Goal: Information Seeking & Learning: Find specific fact

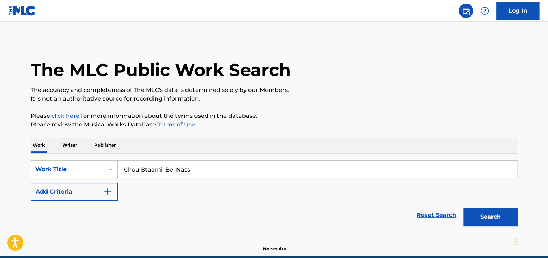
click at [464, 208] on button "Search" at bounding box center [491, 217] width 54 height 18
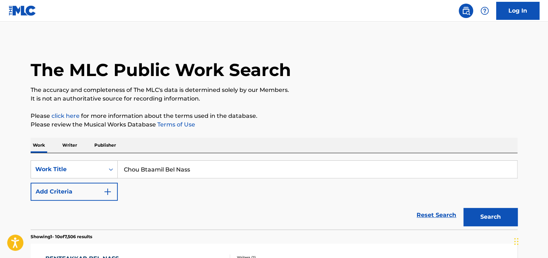
drag, startPoint x: 205, startPoint y: 165, endPoint x: 124, endPoint y: 166, distance: 81.4
click at [124, 166] on input "Chou Btaamil Bel Nass" at bounding box center [317, 169] width 399 height 17
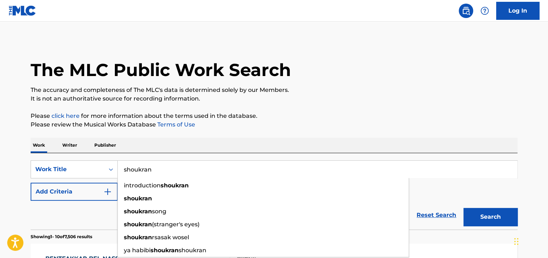
click at [464, 208] on button "Search" at bounding box center [491, 217] width 54 height 18
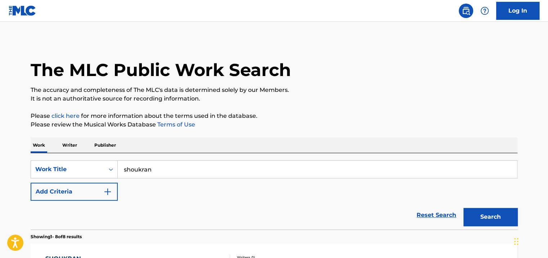
click at [137, 173] on input "shoukran" at bounding box center [317, 169] width 399 height 17
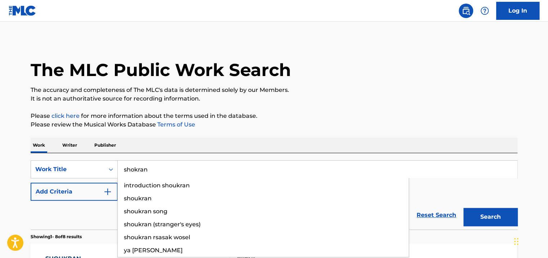
type input "shokran"
click at [464, 208] on button "Search" at bounding box center [491, 217] width 54 height 18
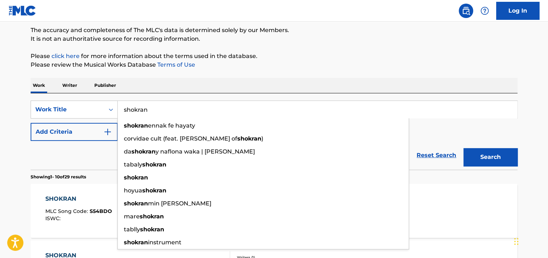
scroll to position [92, 0]
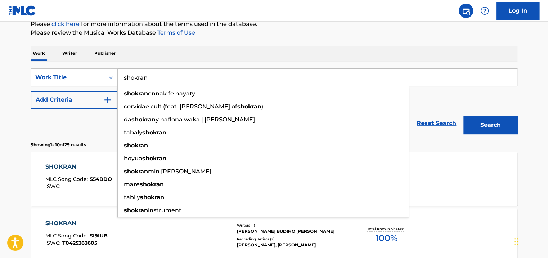
click at [0, 166] on html "Accessibility Screen-Reader Guide, Feedback, and Issue Reporting | New window C…" at bounding box center [274, 37] width 548 height 258
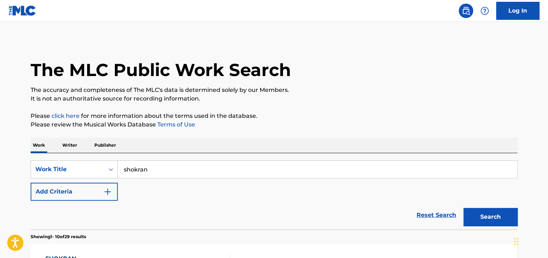
scroll to position [0, 0]
click at [111, 194] on img "Search Form" at bounding box center [107, 191] width 9 height 9
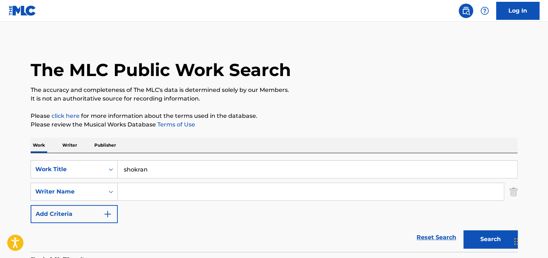
click at [154, 195] on input "Search Form" at bounding box center [311, 191] width 386 height 17
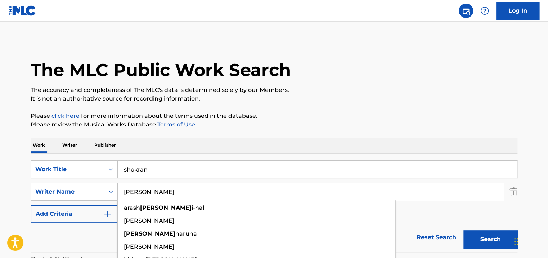
type input "[PERSON_NAME]"
click at [464, 230] on button "Search" at bounding box center [491, 239] width 54 height 18
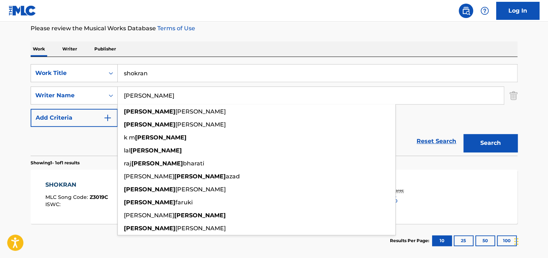
scroll to position [108, 0]
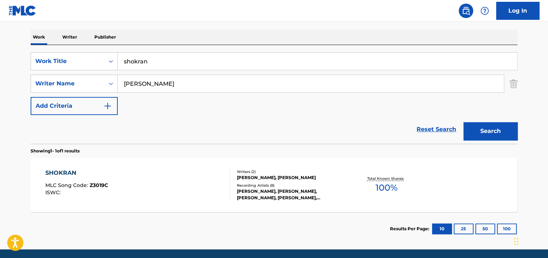
click at [0, 150] on html "Accessibility Screen-Reader Guide, Feedback, and Issue Reporting | New window C…" at bounding box center [274, 21] width 548 height 258
click at [316, 196] on div "[PERSON_NAME], [PERSON_NAME], [PERSON_NAME], [PERSON_NAME], [PERSON_NAME]" at bounding box center [291, 194] width 109 height 13
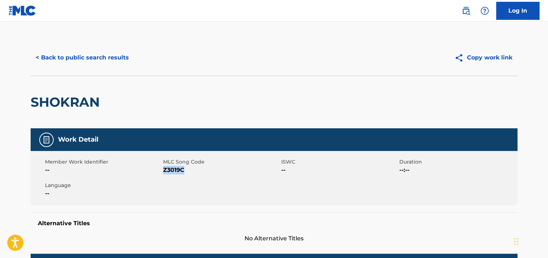
drag, startPoint x: 187, startPoint y: 168, endPoint x: 164, endPoint y: 170, distance: 23.2
click at [164, 170] on span "Z3019C" at bounding box center [221, 170] width 116 height 9
copy span "Z3019C"
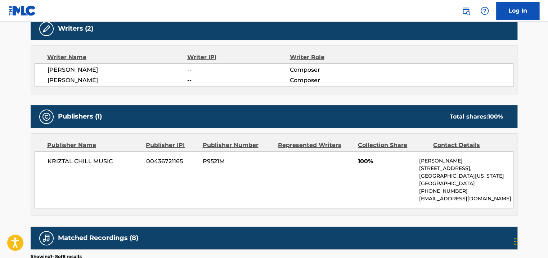
scroll to position [288, 0]
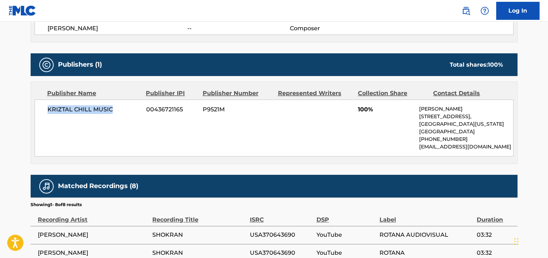
drag, startPoint x: 115, startPoint y: 110, endPoint x: 43, endPoint y: 108, distance: 72.4
click at [43, 108] on div "KRIZTAL CHILL MUSIC 00436721165 P9521M 100% [PERSON_NAME] [STREET_ADDRESS][US_S…" at bounding box center [274, 127] width 479 height 57
copy span "KRIZTAL CHILL MUSIC"
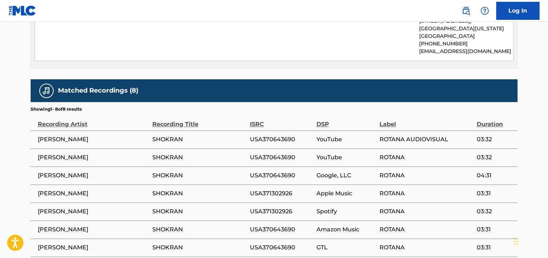
scroll to position [396, 0]
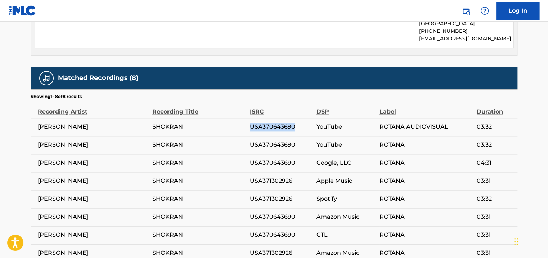
drag, startPoint x: 274, startPoint y: 131, endPoint x: 249, endPoint y: 131, distance: 25.9
click at [249, 131] on tr "ABEER FEDHA SHOKRAN USA370643690 YouTube ROTANA AUDIOVISUAL 03:32" at bounding box center [274, 127] width 487 height 18
copy tr "USA370643690"
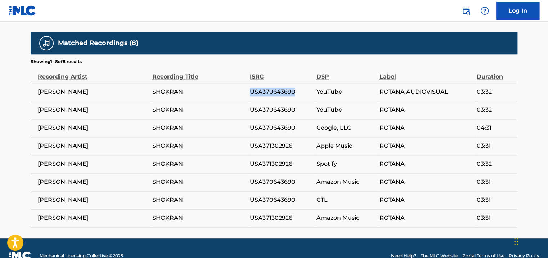
scroll to position [432, 0]
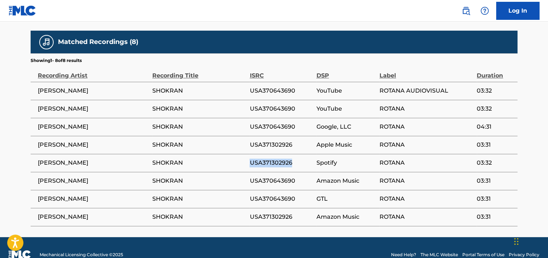
drag, startPoint x: 298, startPoint y: 164, endPoint x: 248, endPoint y: 157, distance: 50.9
click at [248, 157] on tr "ABEER FEDHA SHOKRAN USA371302926 Spotify ROTANA 03:32" at bounding box center [274, 163] width 487 height 18
copy tr "USA371302926"
drag, startPoint x: 292, startPoint y: 143, endPoint x: 246, endPoint y: 143, distance: 46.5
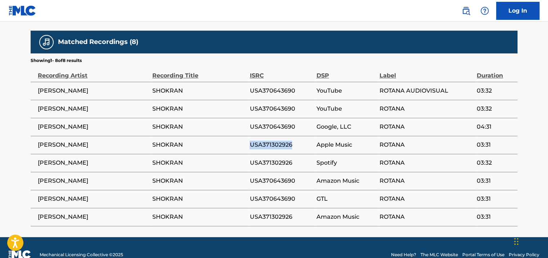
click at [246, 143] on tr "ABEER FEDHA SHOKRAN USA371302926 Apple Music ROTANA 03:31" at bounding box center [274, 145] width 487 height 18
copy tr "USA371302926"
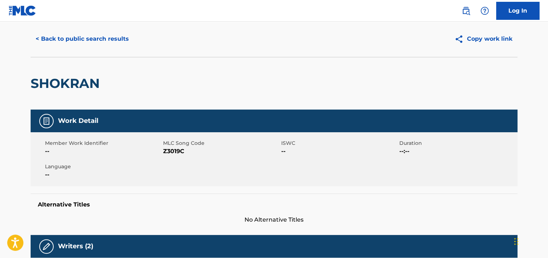
scroll to position [0, 0]
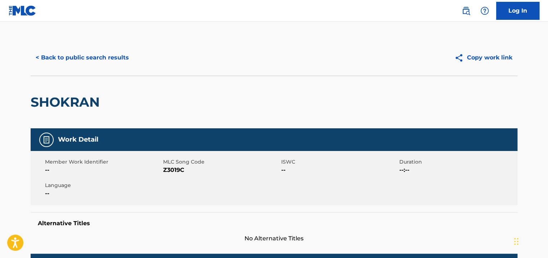
click at [62, 50] on button "< Back to public search results" at bounding box center [82, 58] width 103 height 18
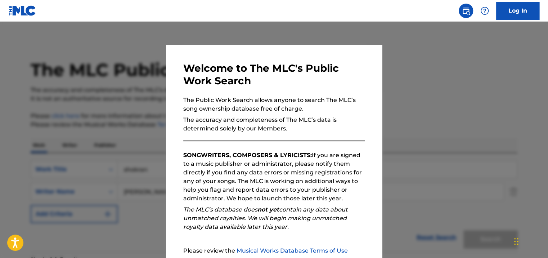
scroll to position [93, 0]
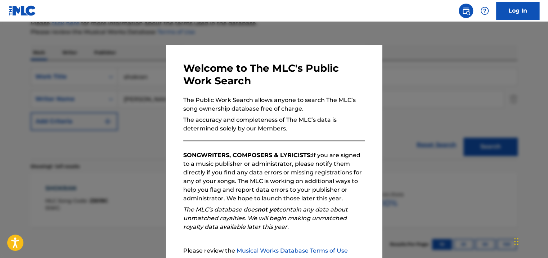
click at [99, 119] on div at bounding box center [274, 151] width 548 height 258
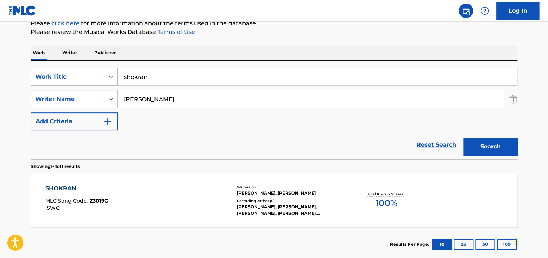
drag, startPoint x: 458, startPoint y: 75, endPoint x: 79, endPoint y: 82, distance: 379.4
click at [79, 82] on div "SearchWithCriteriae22c0b78-cf9e-4987-afea-165e7b47d055 Work Title shokran" at bounding box center [274, 77] width 487 height 18
click at [464, 138] on button "Search" at bounding box center [491, 147] width 54 height 18
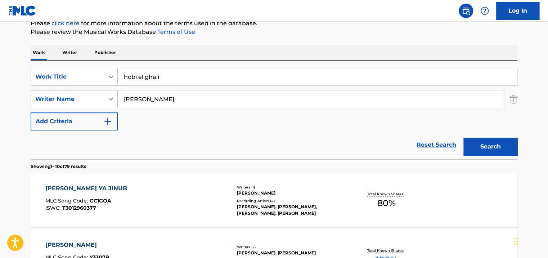
drag, startPoint x: 162, startPoint y: 73, endPoint x: 121, endPoint y: 78, distance: 41.0
click at [121, 78] on input "hobi el ghali" at bounding box center [317, 76] width 399 height 17
click at [464, 138] on button "Search" at bounding box center [491, 147] width 54 height 18
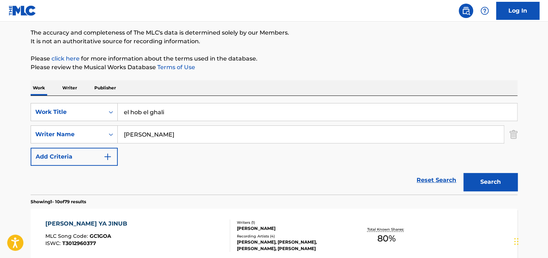
scroll to position [0, 0]
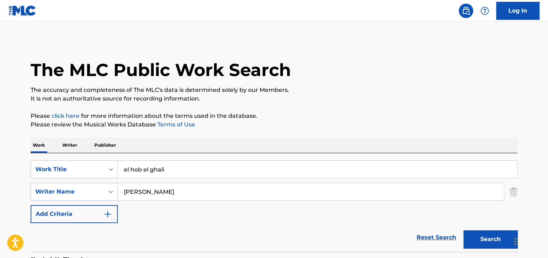
drag, startPoint x: 181, startPoint y: 169, endPoint x: 45, endPoint y: 184, distance: 137.4
click at [43, 184] on div "SearchWithCriteriae22c0b78-cf9e-4987-afea-165e7b47d055 Work Title el hob el gha…" at bounding box center [274, 191] width 487 height 63
click at [464, 230] on button "Search" at bounding box center [491, 239] width 54 height 18
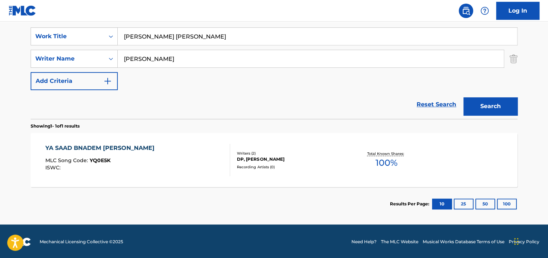
scroll to position [134, 0]
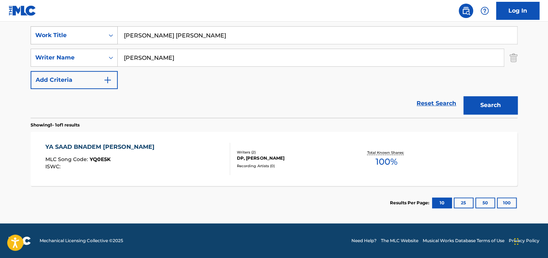
drag, startPoint x: 356, startPoint y: 32, endPoint x: 111, endPoint y: 37, distance: 245.7
click at [109, 36] on div "SearchWithCriteriae22c0b78-cf9e-4987-afea-165e7b47d055 Work Title [PERSON_NAME]…" at bounding box center [274, 35] width 487 height 18
type input "ب"
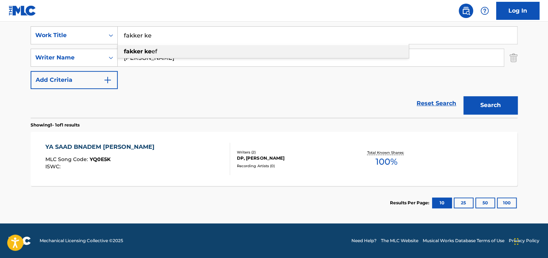
click at [183, 49] on div "fakker ke ef" at bounding box center [263, 51] width 291 height 13
type input "[PERSON_NAME]"
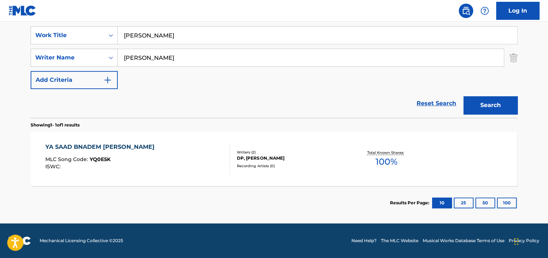
click at [517, 104] on button "Search" at bounding box center [491, 105] width 54 height 18
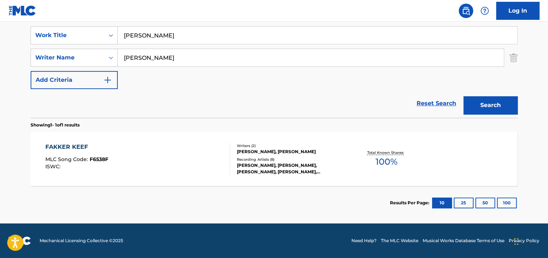
click at [237, 155] on div "Writers ( 2 ) [PERSON_NAME], [PERSON_NAME] EL Recording Artists ( 8 ) [PERSON_N…" at bounding box center [288, 159] width 116 height 32
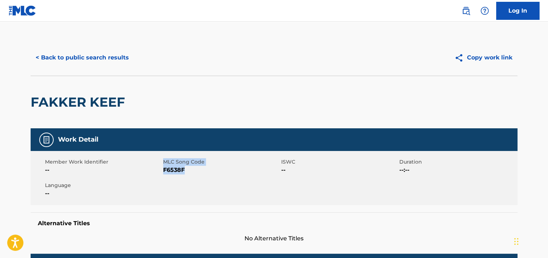
drag, startPoint x: 185, startPoint y: 168, endPoint x: 162, endPoint y: 170, distance: 22.8
click at [162, 170] on div "Member Work Identifier -- MLC Song Code F6538F ISWC -- Duration --:-- Language …" at bounding box center [274, 178] width 487 height 54
click at [162, 170] on div "Member Work Identifier --" at bounding box center [104, 166] width 118 height 16
click at [173, 170] on span "F6538F" at bounding box center [221, 170] width 116 height 9
drag, startPoint x: 187, startPoint y: 170, endPoint x: 165, endPoint y: 171, distance: 22.7
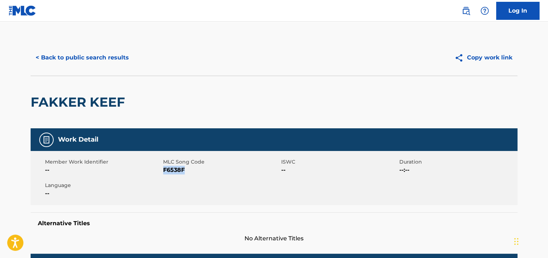
click at [165, 171] on span "F6538F" at bounding box center [221, 170] width 116 height 9
copy span "F6538F"
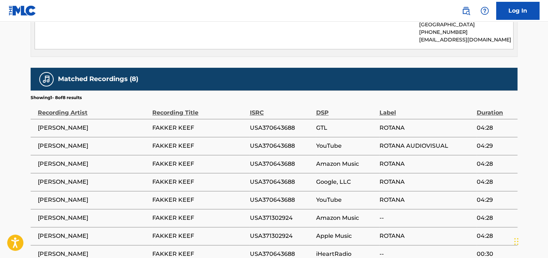
scroll to position [432, 0]
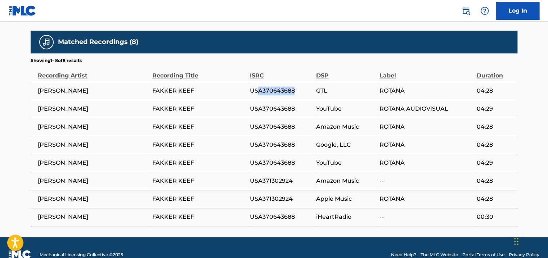
drag, startPoint x: 302, startPoint y: 85, endPoint x: 254, endPoint y: 91, distance: 48.3
click at [254, 91] on span "USA370643688" at bounding box center [281, 90] width 63 height 9
click at [251, 90] on span "USA370643688" at bounding box center [281, 90] width 63 height 9
drag, startPoint x: 305, startPoint y: 91, endPoint x: 245, endPoint y: 90, distance: 60.5
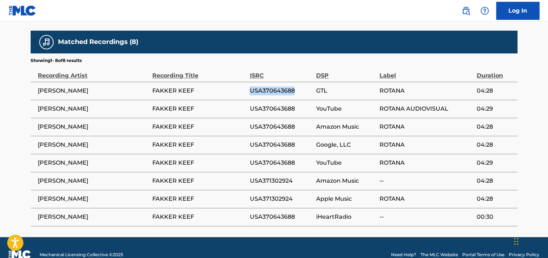
click at [245, 90] on tr "ABEER FEDHA FAKKER KEEF USA370643688 GTL ROTANA 04:28" at bounding box center [274, 91] width 487 height 18
copy tr "USA370643688"
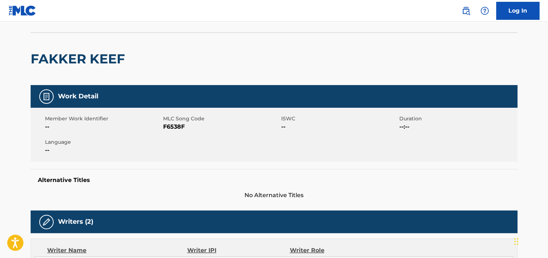
scroll to position [0, 0]
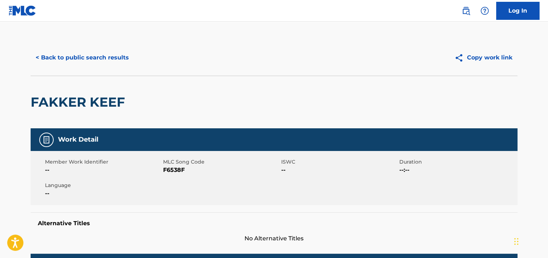
click at [72, 56] on button "< Back to public search results" at bounding box center [82, 58] width 103 height 18
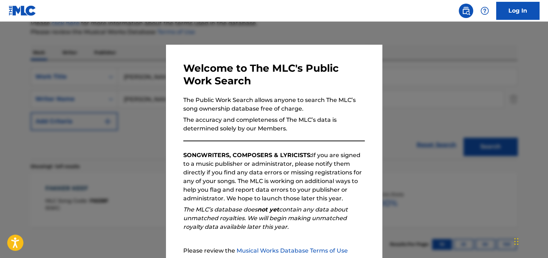
click at [88, 133] on div at bounding box center [274, 151] width 548 height 258
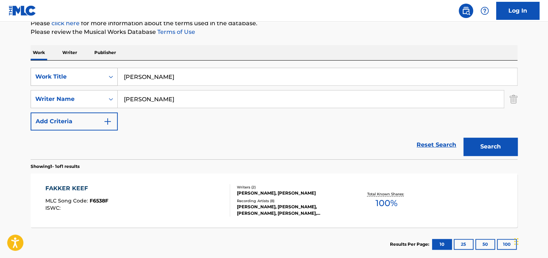
drag, startPoint x: 316, startPoint y: 80, endPoint x: 67, endPoint y: 80, distance: 248.5
click at [67, 80] on div "SearchWithCriteriae22c0b78-cf9e-4987-afea-165e7b47d055 Work Title [PERSON_NAME]" at bounding box center [274, 77] width 487 height 18
type input "v"
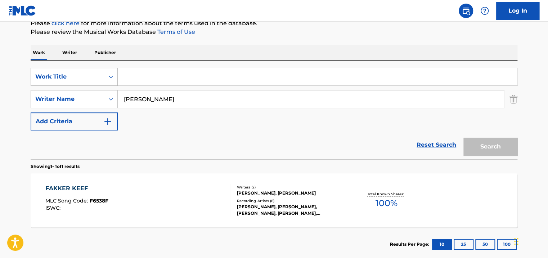
paste input "g"
click at [464, 138] on button "Search" at bounding box center [491, 147] width 54 height 18
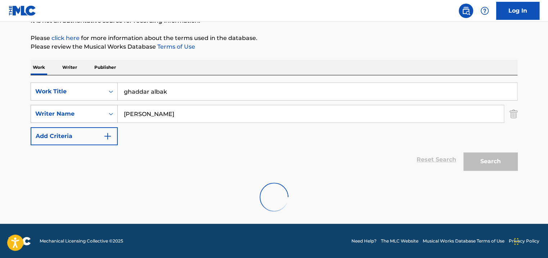
scroll to position [55, 0]
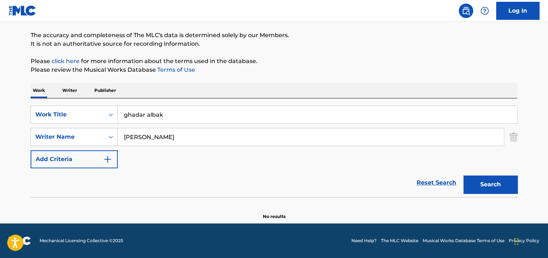
click at [464, 175] on button "Search" at bounding box center [491, 184] width 54 height 18
drag, startPoint x: 142, startPoint y: 117, endPoint x: 110, endPoint y: 118, distance: 32.4
click at [110, 118] on div "SearchWithCriteriae22c0b78-cf9e-4987-afea-165e7b47d055 Work Title ghadar albak" at bounding box center [274, 115] width 487 height 18
paste input "HA TROUH BEIID"
type input "HA TROUH BEIID"
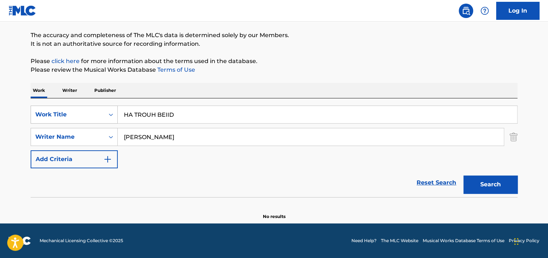
click at [464, 175] on button "Search" at bounding box center [491, 184] width 54 height 18
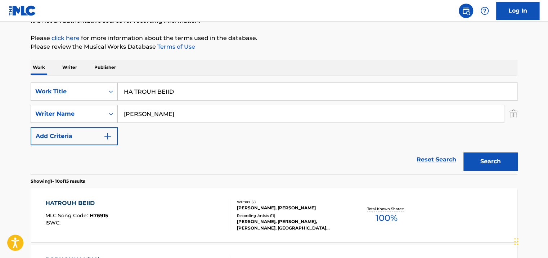
scroll to position [93, 0]
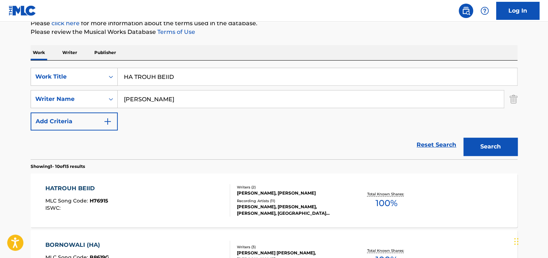
click at [305, 191] on div "[PERSON_NAME], [PERSON_NAME]" at bounding box center [291, 193] width 109 height 6
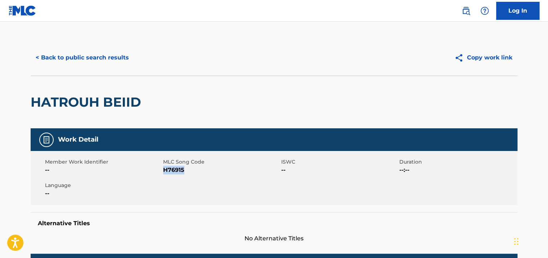
drag, startPoint x: 184, startPoint y: 171, endPoint x: 163, endPoint y: 171, distance: 20.5
click at [163, 171] on span "H76915" at bounding box center [221, 170] width 116 height 9
copy span "H76915"
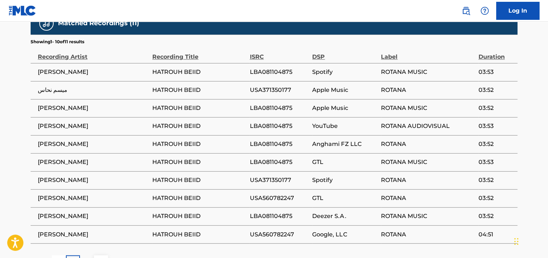
scroll to position [468, 0]
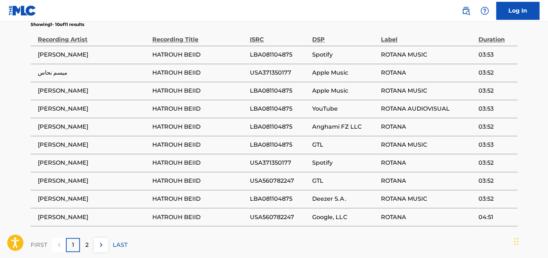
click at [93, 244] on div "2" at bounding box center [87, 245] width 14 height 14
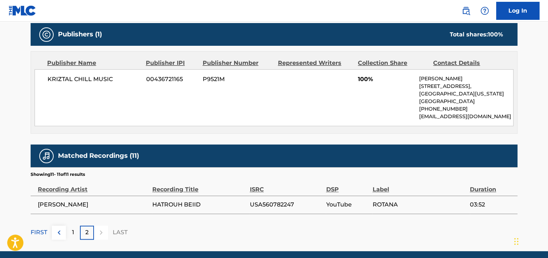
scroll to position [345, 0]
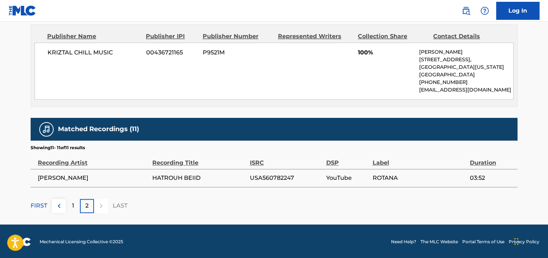
click at [68, 205] on div "1" at bounding box center [73, 206] width 14 height 14
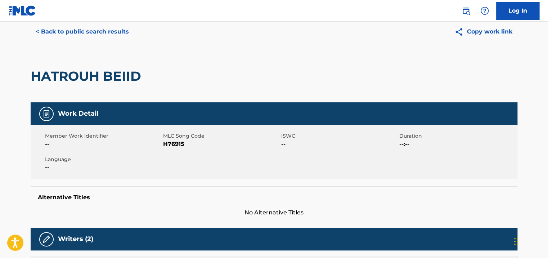
scroll to position [0, 0]
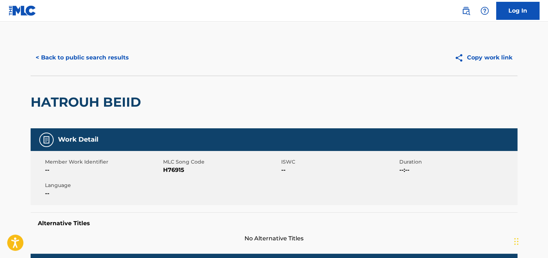
click at [43, 52] on button "< Back to public search results" at bounding box center [82, 58] width 103 height 18
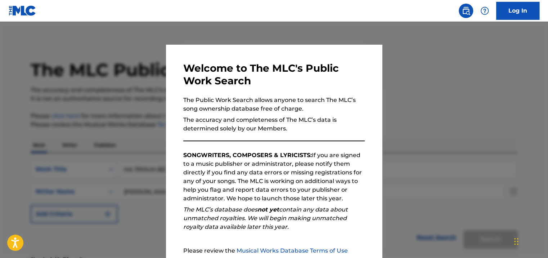
scroll to position [93, 0]
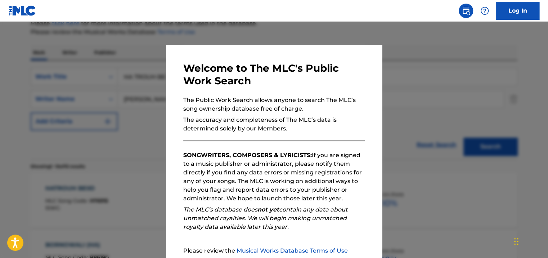
click at [73, 155] on div at bounding box center [274, 151] width 548 height 258
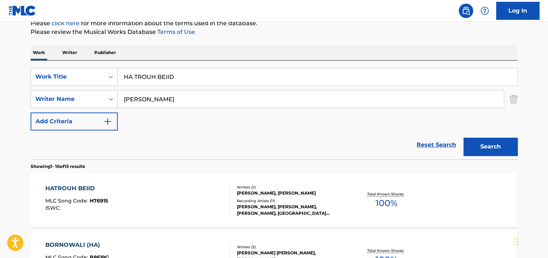
drag, startPoint x: 314, startPoint y: 82, endPoint x: 0, endPoint y: 84, distance: 314.1
click at [0, 84] on html "Accessibility Screen-Reader Guide, Feedback, and Issue Reporting | New window C…" at bounding box center [274, 36] width 548 height 258
paste input "akem Bi'amr El Hawa"
type input "Hakem Bi'amr El Hawa"
click at [464, 138] on button "Search" at bounding box center [491, 147] width 54 height 18
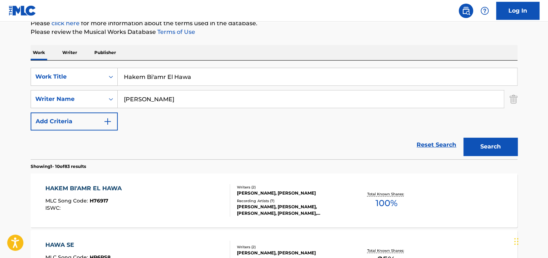
click at [303, 193] on div "[PERSON_NAME], [PERSON_NAME]" at bounding box center [291, 193] width 109 height 6
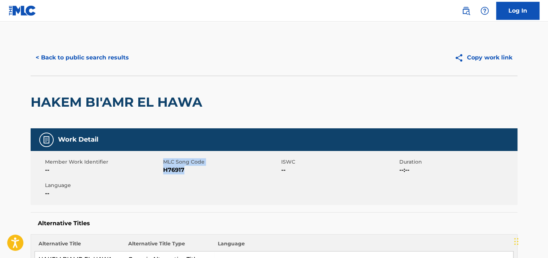
drag, startPoint x: 183, startPoint y: 170, endPoint x: 158, endPoint y: 170, distance: 25.6
click at [158, 170] on div "Member Work Identifier -- MLC Song Code H76917 ISWC -- Duration --:-- Language …" at bounding box center [274, 178] width 487 height 54
click at [178, 171] on span "H76917" at bounding box center [221, 170] width 116 height 9
click at [192, 171] on span "H76917" at bounding box center [221, 170] width 116 height 9
click at [184, 170] on span "H76917" at bounding box center [221, 170] width 116 height 9
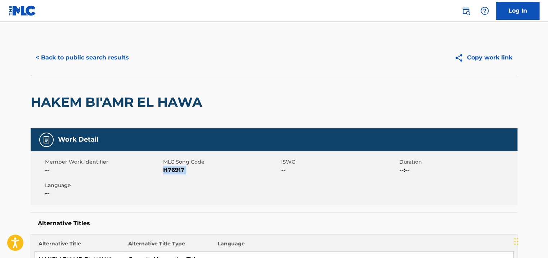
drag, startPoint x: 177, startPoint y: 170, endPoint x: 169, endPoint y: 169, distance: 8.3
click at [169, 169] on span "H76917" at bounding box center [221, 170] width 116 height 9
click at [64, 58] on button "< Back to public search results" at bounding box center [82, 58] width 103 height 18
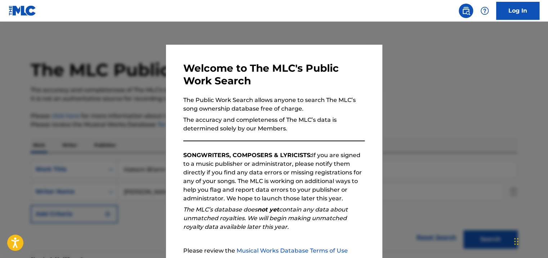
scroll to position [93, 0]
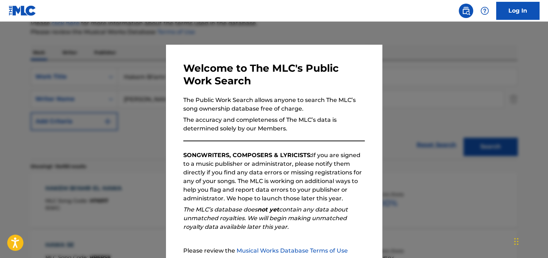
click at [132, 131] on div at bounding box center [274, 151] width 548 height 258
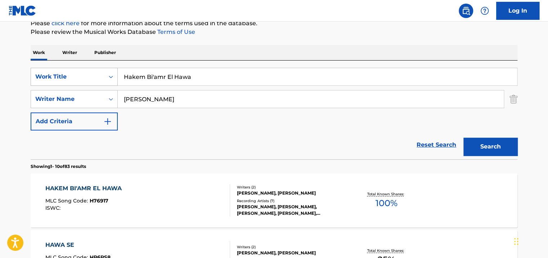
drag, startPoint x: 227, startPoint y: 74, endPoint x: 105, endPoint y: 78, distance: 121.5
click at [105, 80] on div "SearchWithCriteriae22c0b78-cf9e-4987-afea-165e7b47d055 Work Title Hakem Bi'amr …" at bounding box center [274, 77] width 487 height 18
type input "ل"
type input "ghadr el senin"
click at [464, 138] on button "Search" at bounding box center [491, 147] width 54 height 18
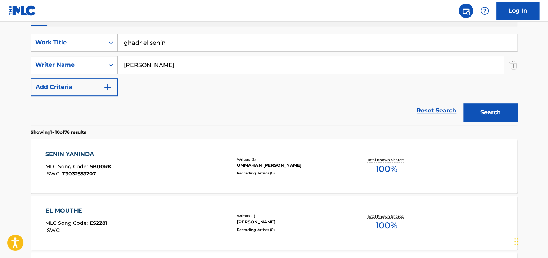
scroll to position [129, 0]
